Goal: Transaction & Acquisition: Purchase product/service

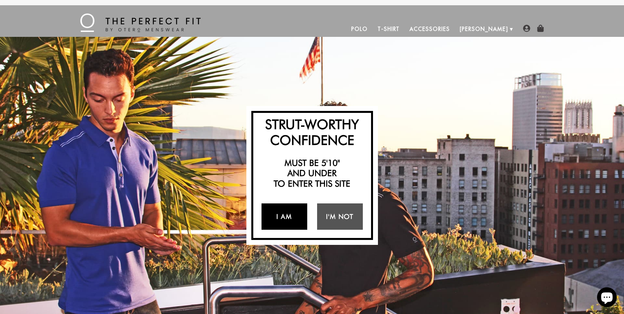
click at [296, 208] on link "I Am" at bounding box center [285, 216] width 46 height 26
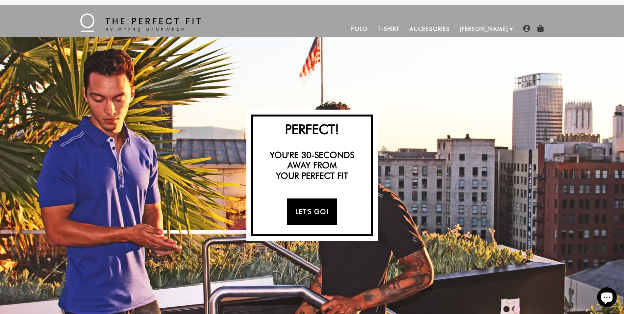
click at [317, 215] on link "Let's Go!" at bounding box center [312, 211] width 50 height 26
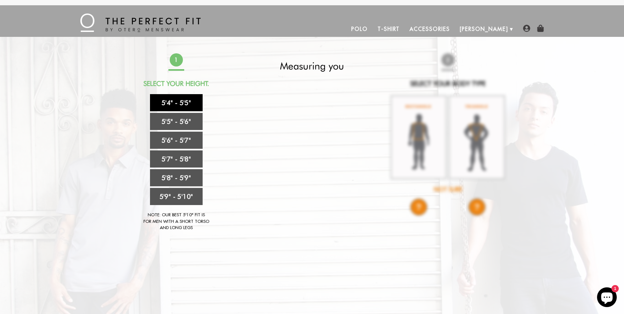
drag, startPoint x: 160, startPoint y: 101, endPoint x: 184, endPoint y: 78, distance: 33.1
click at [161, 101] on link "5'4" - 5'5"" at bounding box center [176, 102] width 53 height 17
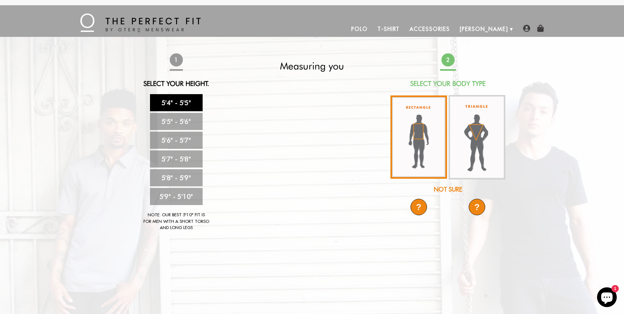
click at [432, 142] on img at bounding box center [419, 136] width 57 height 83
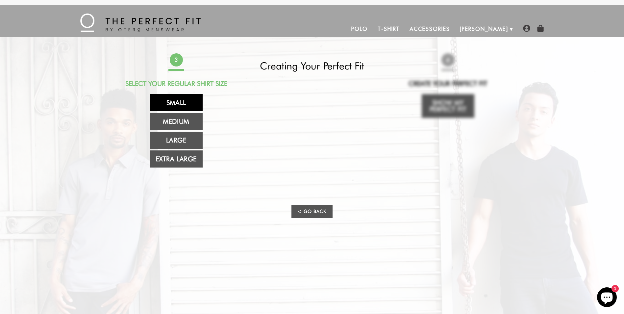
click at [195, 106] on link "Small" at bounding box center [176, 102] width 53 height 17
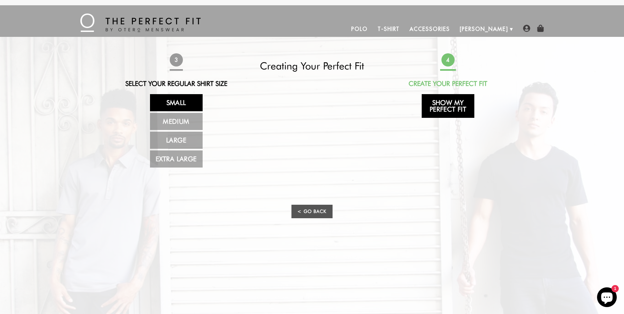
click at [451, 103] on link "Show My Perfect Fit" at bounding box center [448, 106] width 53 height 24
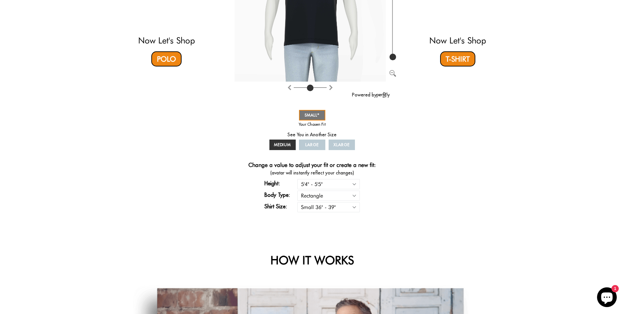
scroll to position [165, 0]
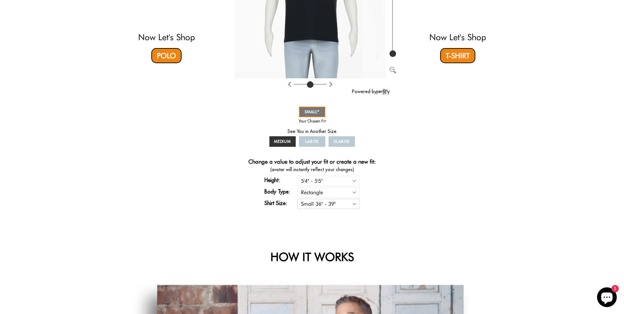
click at [355, 206] on select "Small 36" - 39" Medium 40" - 43" Large 44" - 47" Extra Large 48" - 50"" at bounding box center [328, 204] width 63 height 10
click at [401, 197] on div "Now Let's Shop Polo You in Your Perfect Fit Powered by SMALL MEDIUM LARGE XLARG…" at bounding box center [312, 52] width 388 height 326
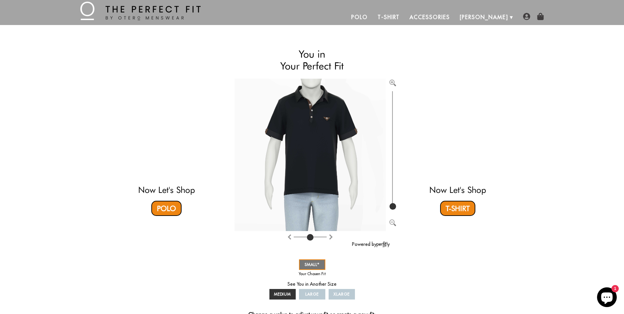
scroll to position [0, 0]
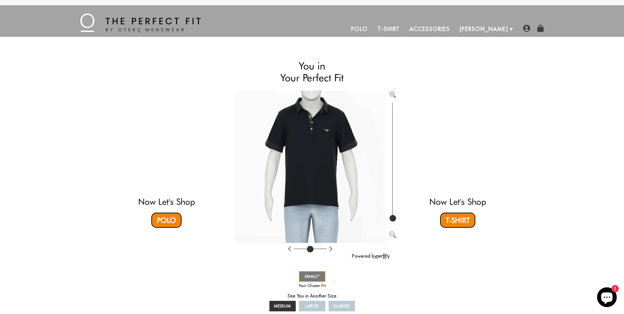
click at [405, 27] on link "T-Shirt" at bounding box center [389, 29] width 32 height 16
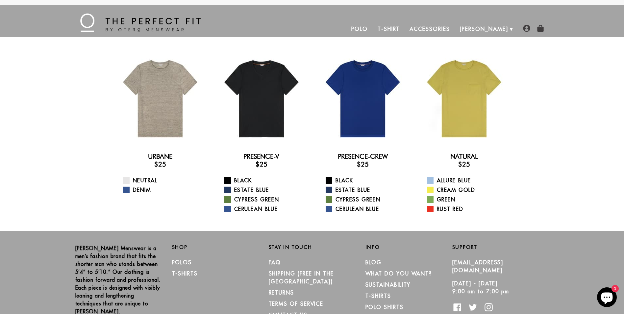
click at [455, 27] on link "Accessories" at bounding box center [430, 29] width 50 height 16
